Goal: Transaction & Acquisition: Purchase product/service

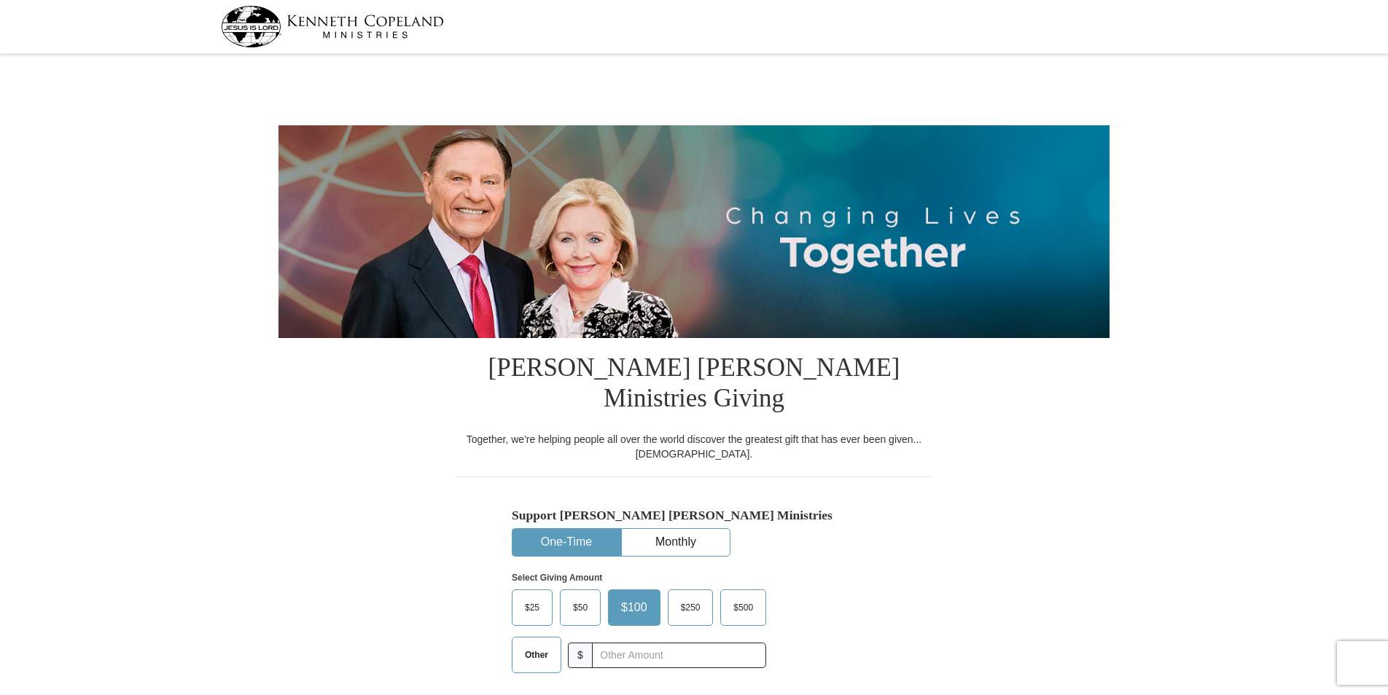
select select "AZ"
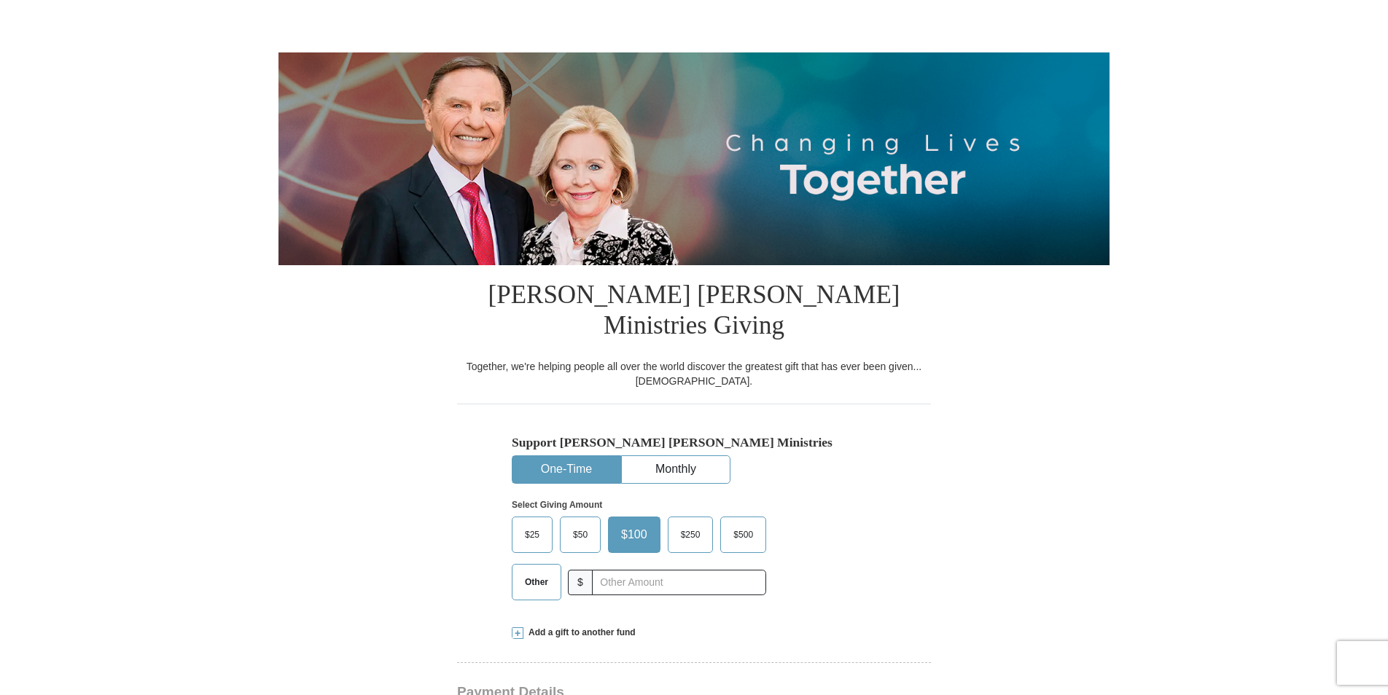
click at [574, 524] on span "$50" at bounding box center [580, 535] width 29 height 22
click at [0, 0] on input "$50" at bounding box center [0, 0] width 0 height 0
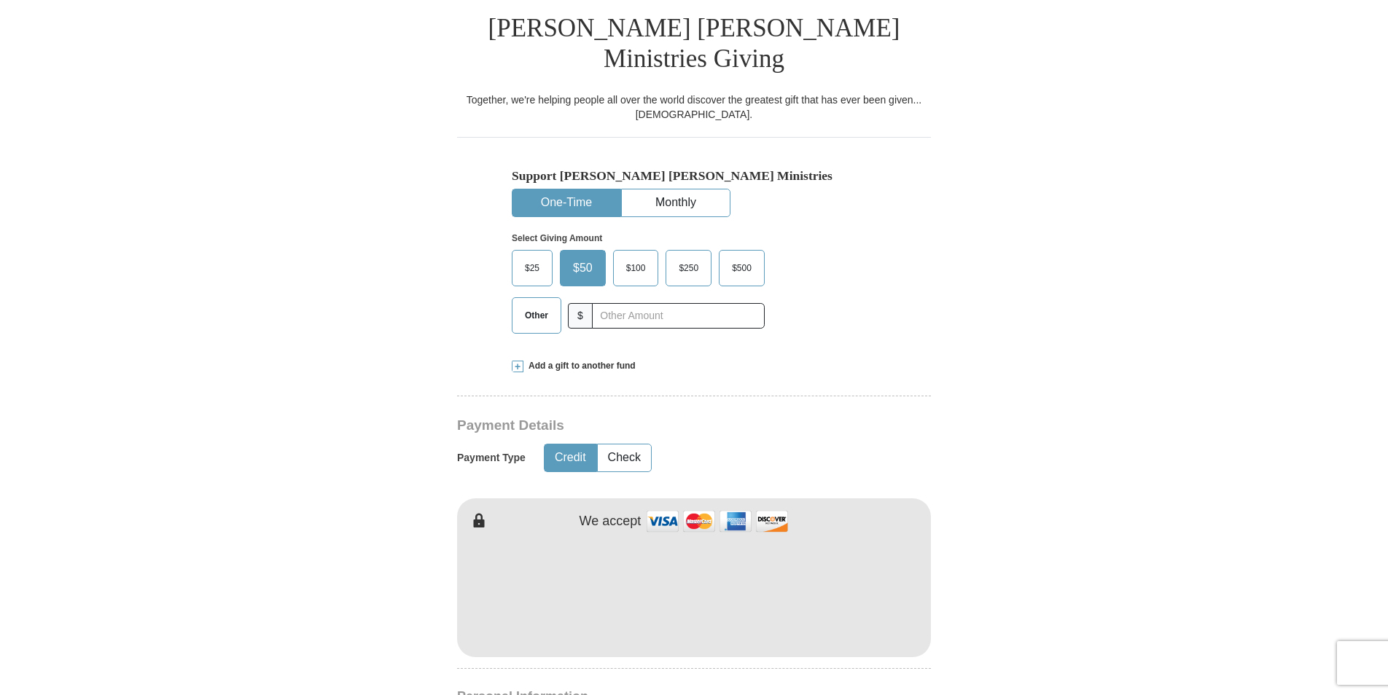
scroll to position [364, 0]
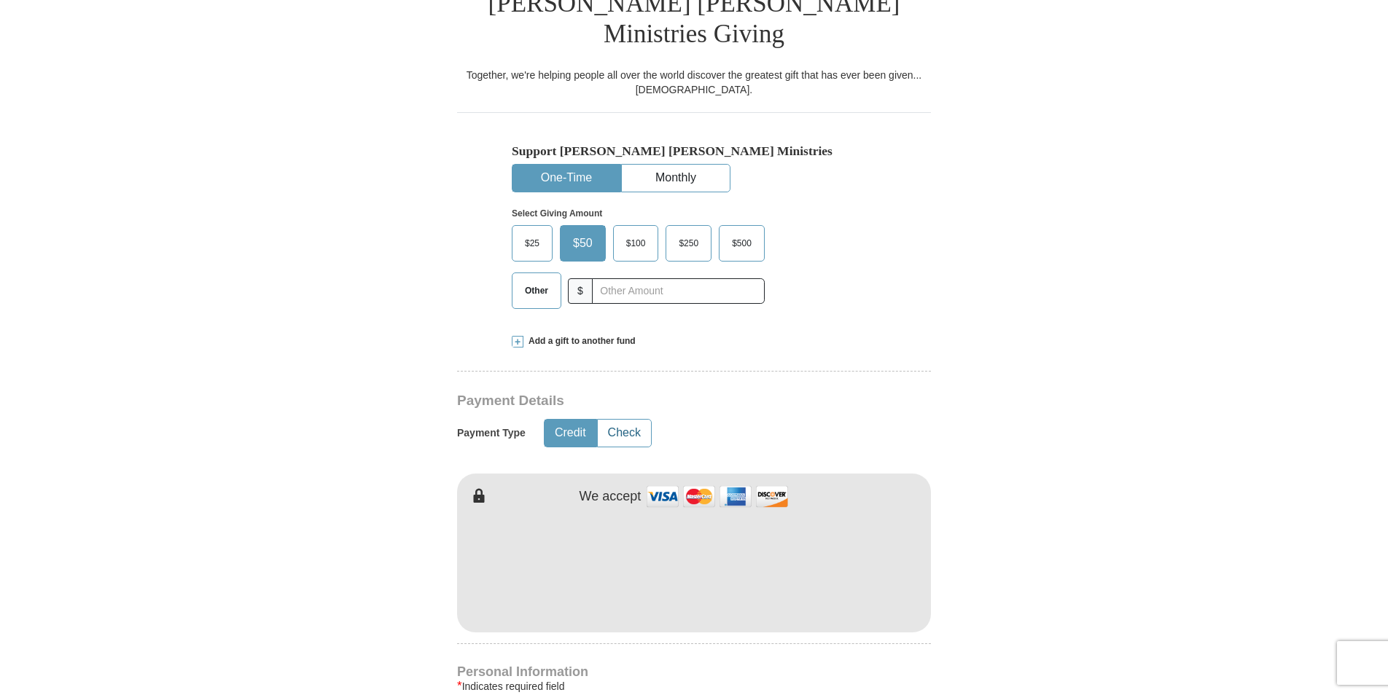
click at [620, 420] on button "Check" at bounding box center [624, 433] width 53 height 27
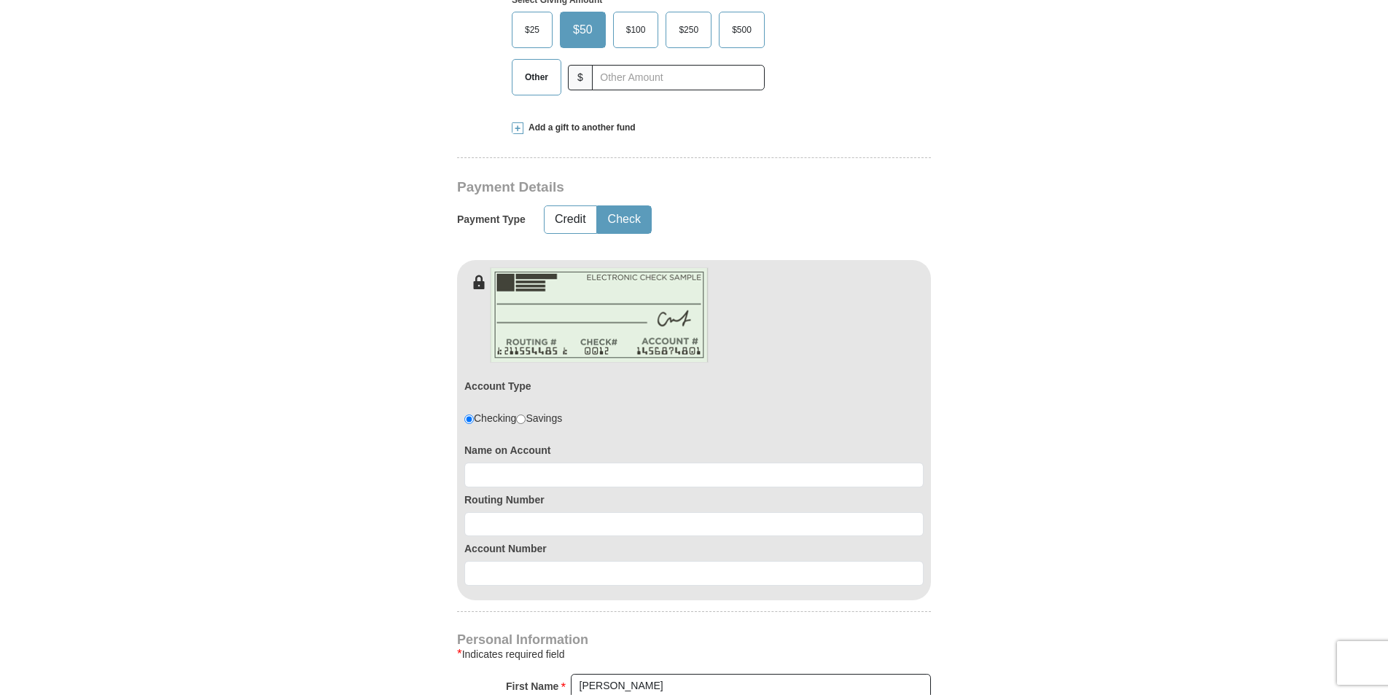
scroll to position [583, 0]
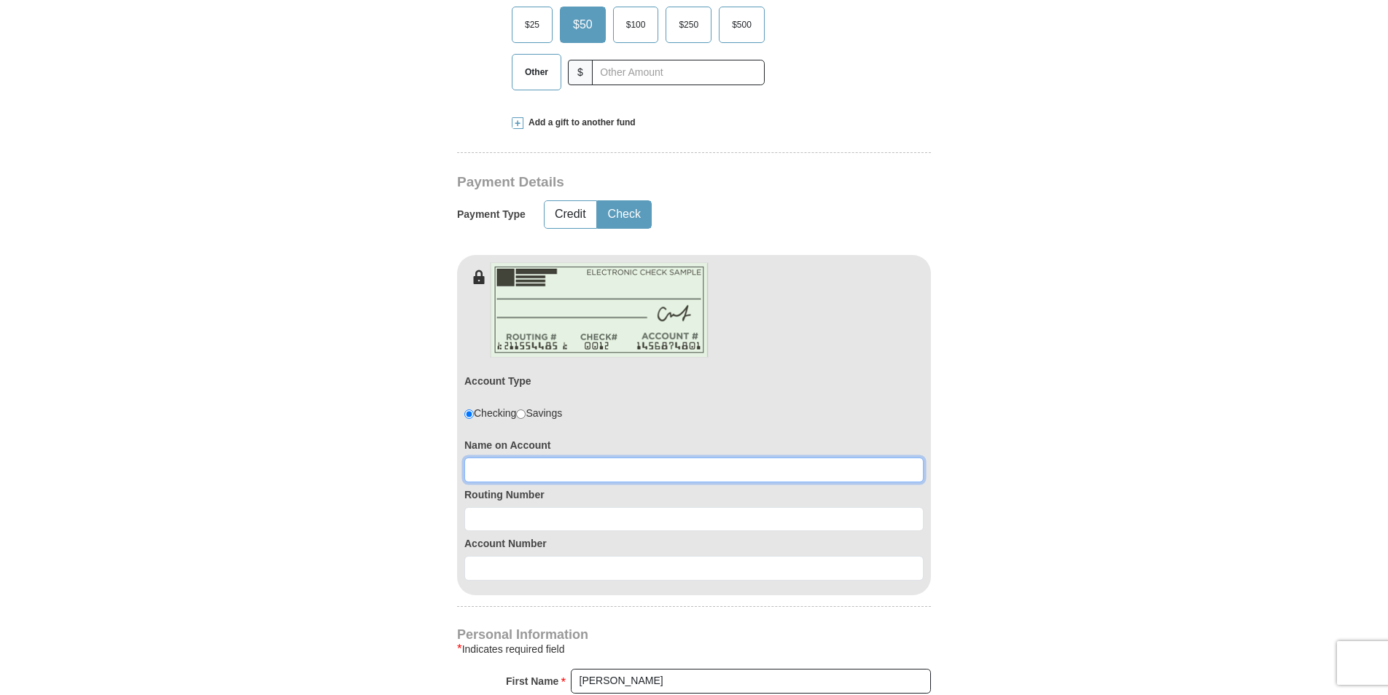
click at [493, 458] on input at bounding box center [693, 470] width 459 height 25
type input "Nanette Gouchie"
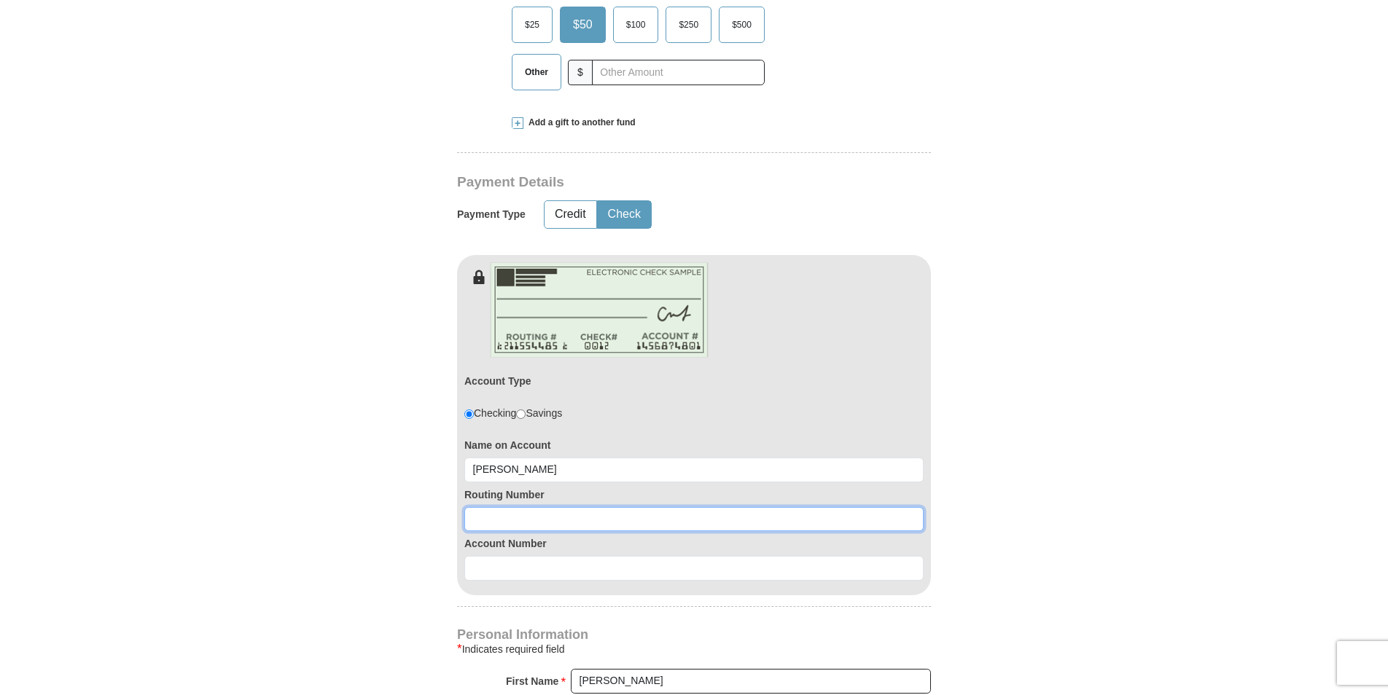
click at [496, 507] on input at bounding box center [693, 519] width 459 height 25
type input "322174588"
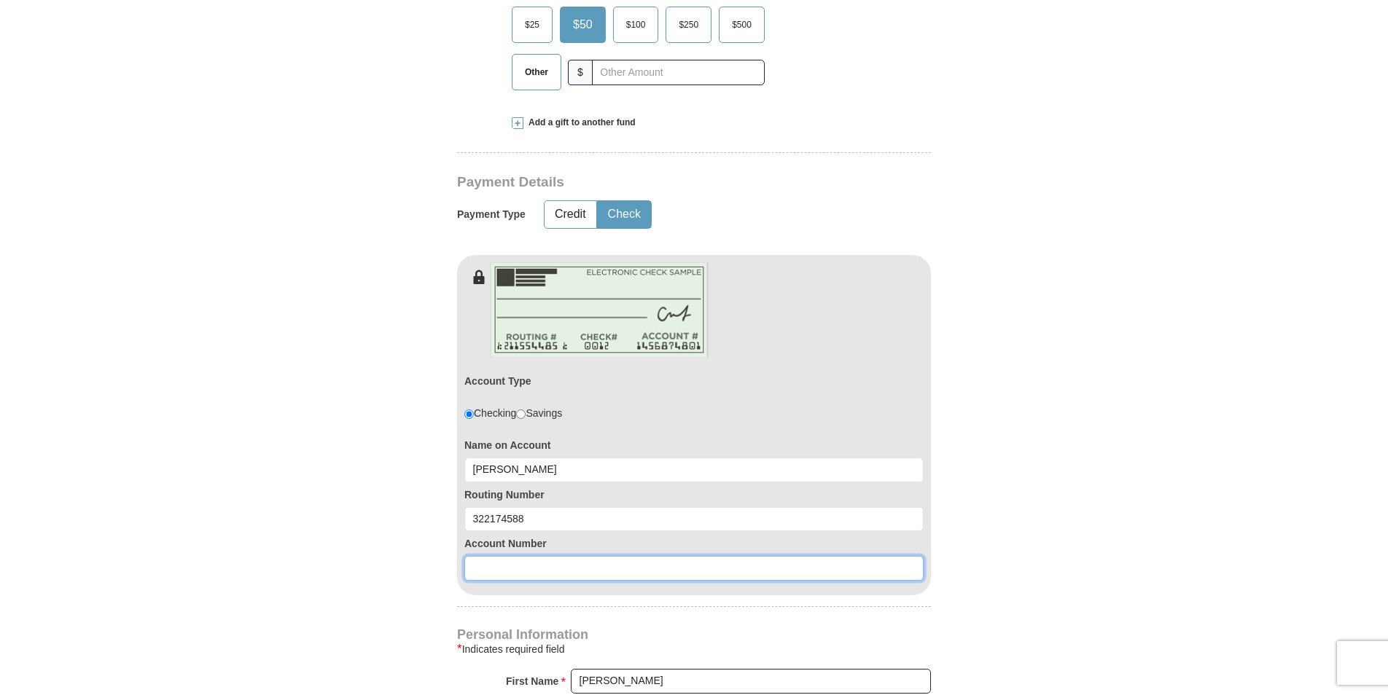
click at [543, 556] on input at bounding box center [693, 568] width 459 height 25
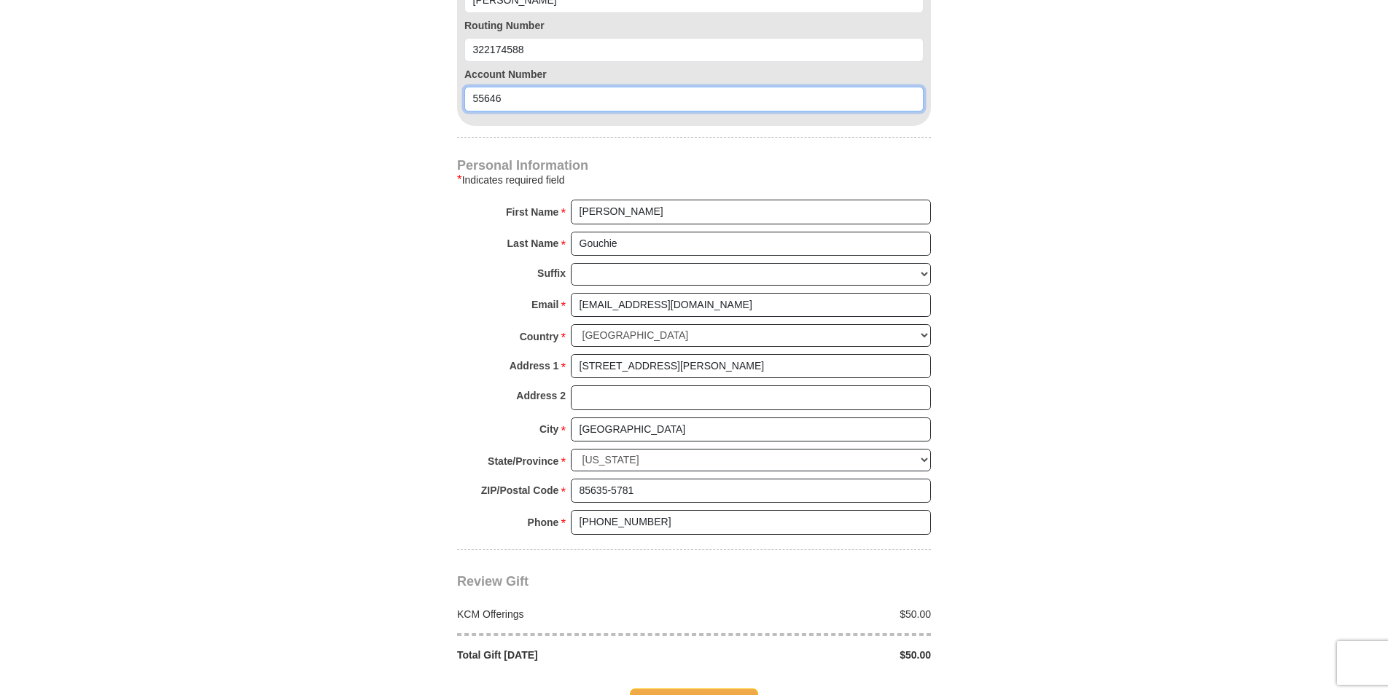
scroll to position [1093, 0]
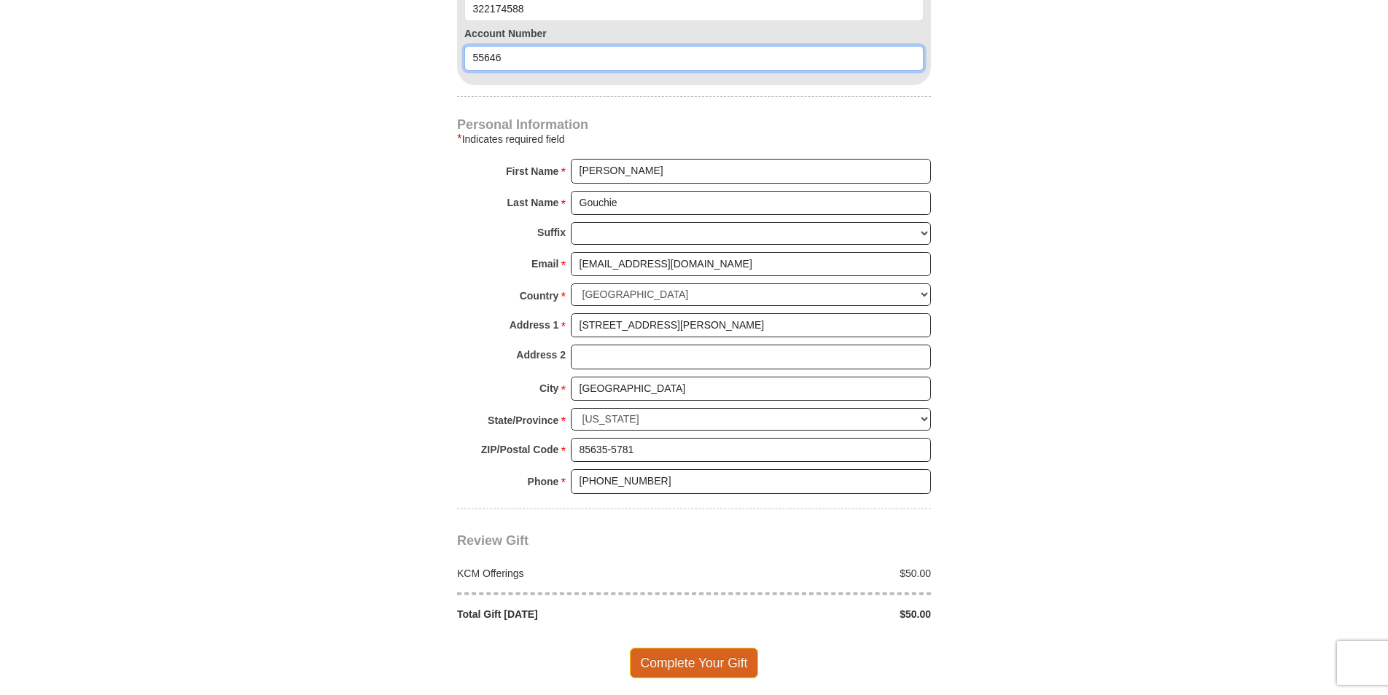
type input "55646"
click at [703, 648] on span "Complete Your Gift" at bounding box center [694, 663] width 129 height 31
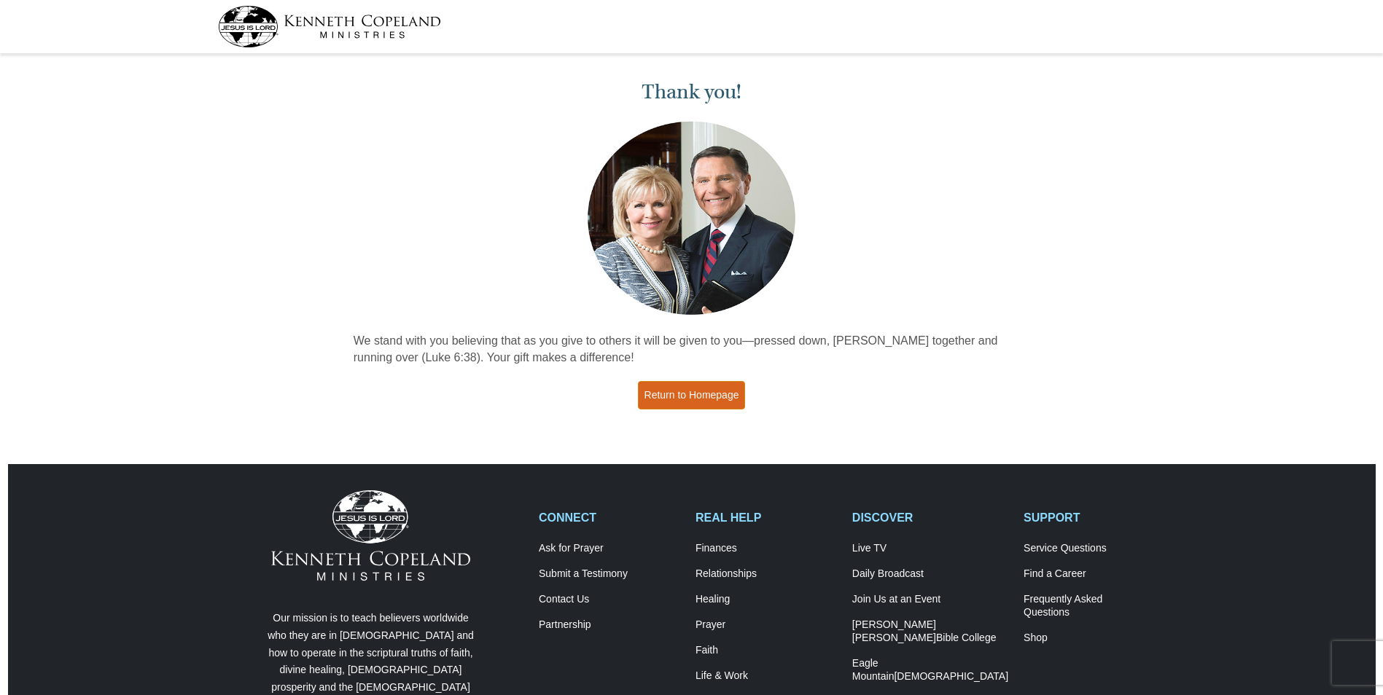
click at [703, 390] on link "Return to Homepage" at bounding box center [692, 395] width 108 height 28
